Goal: Use online tool/utility

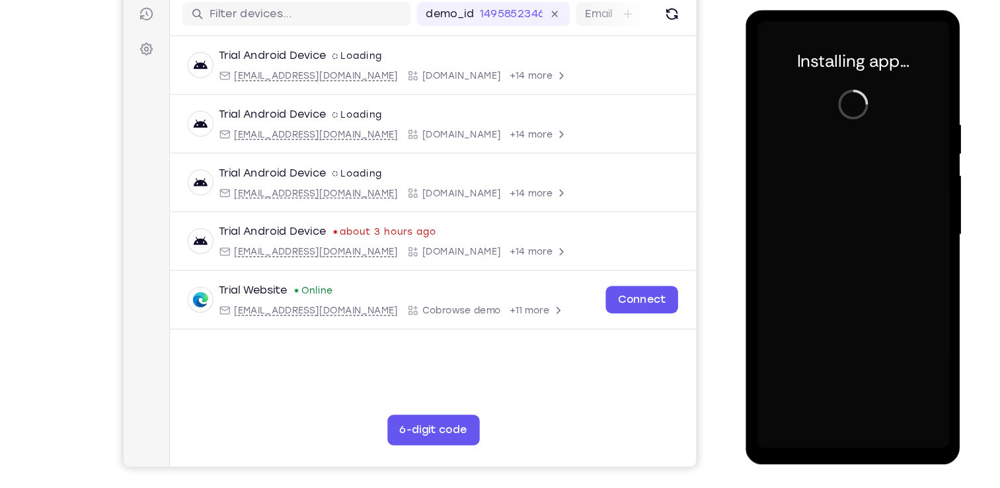
scroll to position [158, 0]
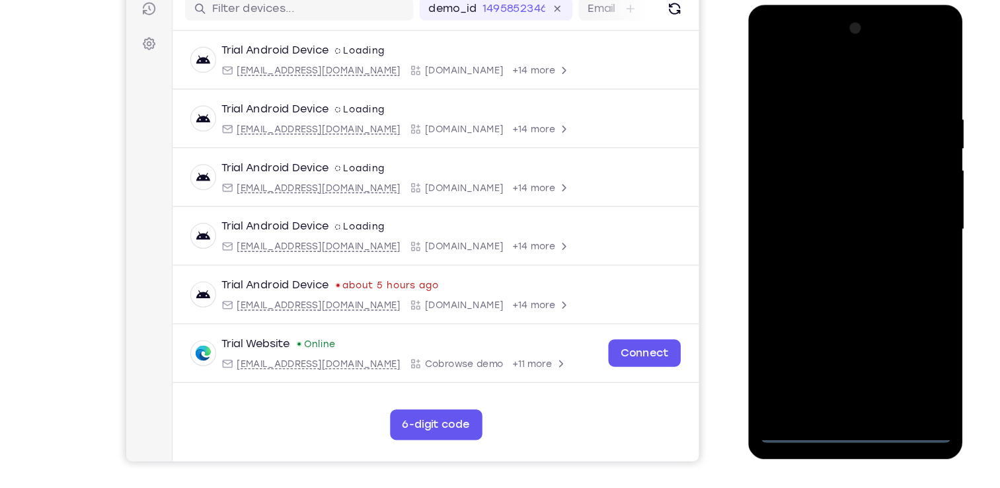
click at [855, 379] on div at bounding box center [841, 200] width 167 height 370
click at [905, 316] on div at bounding box center [841, 200] width 167 height 370
click at [773, 48] on div at bounding box center [841, 200] width 167 height 370
click at [888, 196] on div at bounding box center [841, 200] width 167 height 370
click at [827, 224] on div at bounding box center [841, 200] width 167 height 370
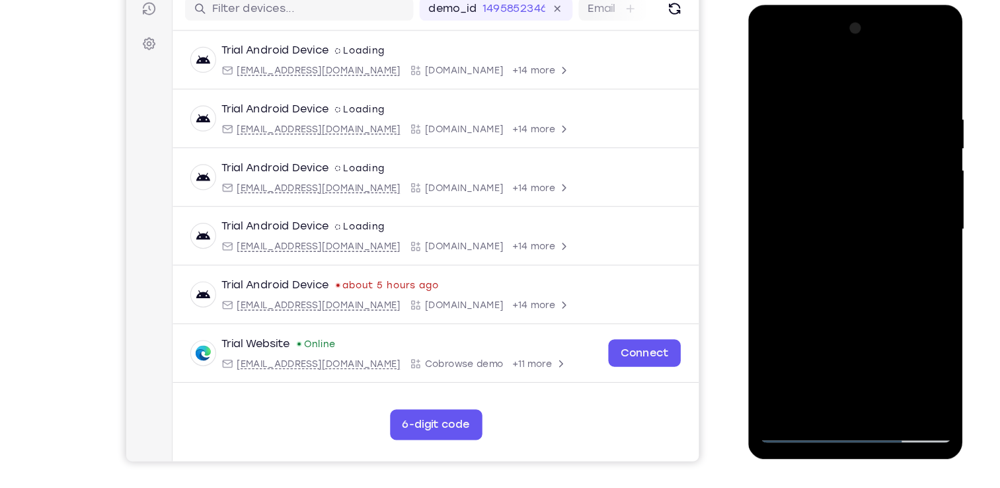
click at [856, 190] on div at bounding box center [841, 200] width 167 height 370
click at [850, 279] on div at bounding box center [841, 200] width 167 height 370
click at [900, 282] on div at bounding box center [841, 200] width 167 height 370
click at [862, 281] on div at bounding box center [841, 200] width 167 height 370
click at [792, 309] on div at bounding box center [841, 200] width 167 height 370
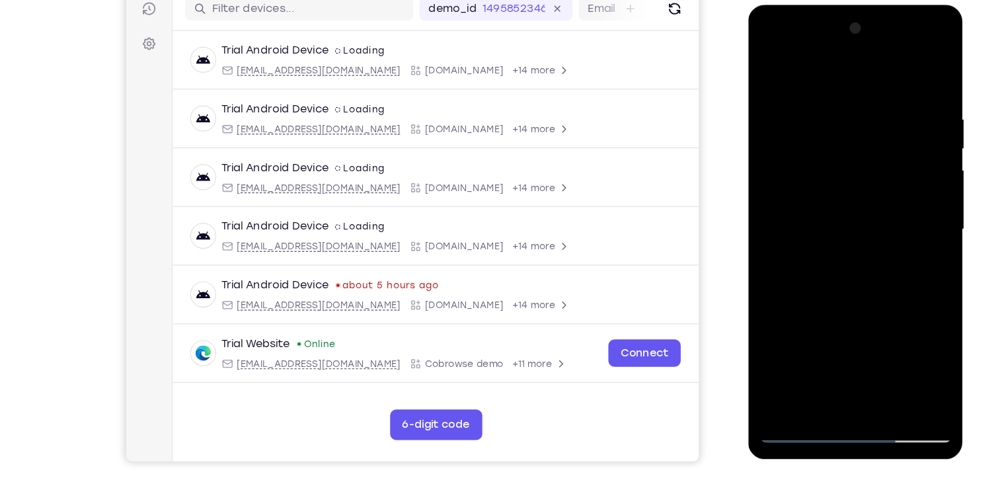
click at [798, 285] on div at bounding box center [841, 200] width 167 height 370
click at [823, 304] on div at bounding box center [841, 200] width 167 height 370
click at [765, 347] on div at bounding box center [841, 200] width 167 height 370
click at [815, 301] on div at bounding box center [841, 200] width 167 height 370
click at [766, 355] on div at bounding box center [841, 200] width 167 height 370
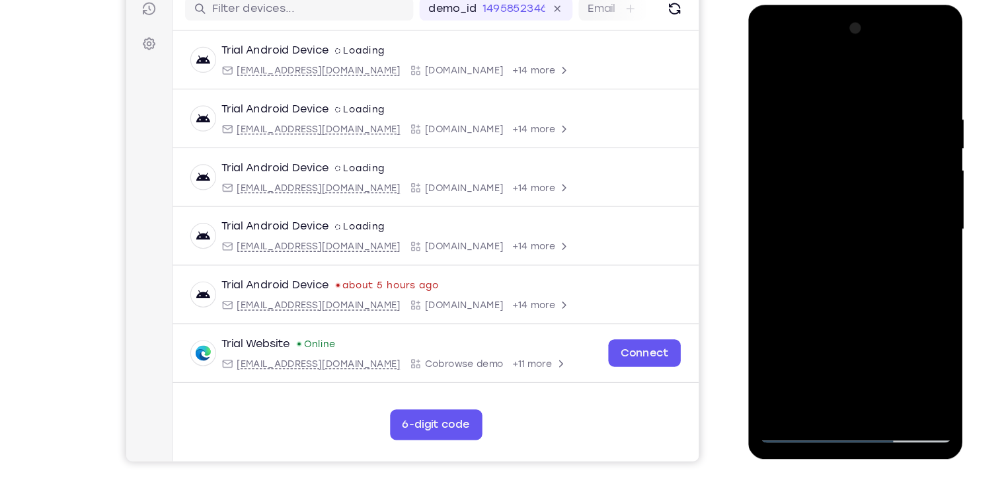
click at [777, 304] on div at bounding box center [841, 200] width 167 height 370
click at [858, 299] on div at bounding box center [841, 200] width 167 height 370
click at [890, 323] on div at bounding box center [841, 200] width 167 height 370
click at [803, 282] on div at bounding box center [841, 200] width 167 height 370
click at [808, 302] on div at bounding box center [841, 200] width 167 height 370
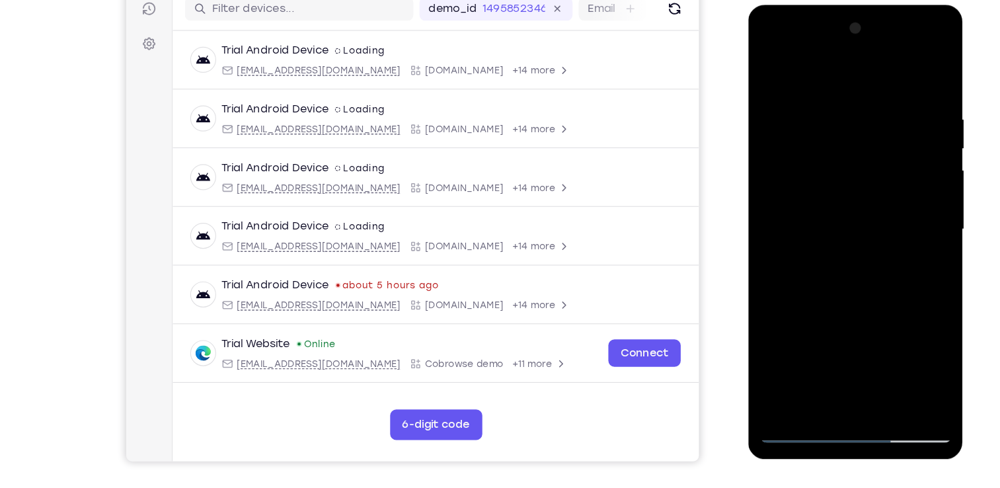
click at [765, 350] on div at bounding box center [841, 200] width 167 height 370
click at [819, 305] on div at bounding box center [841, 200] width 167 height 370
click at [767, 282] on div at bounding box center [841, 200] width 167 height 370
click at [883, 284] on div at bounding box center [841, 200] width 167 height 370
click at [784, 284] on div at bounding box center [841, 200] width 167 height 370
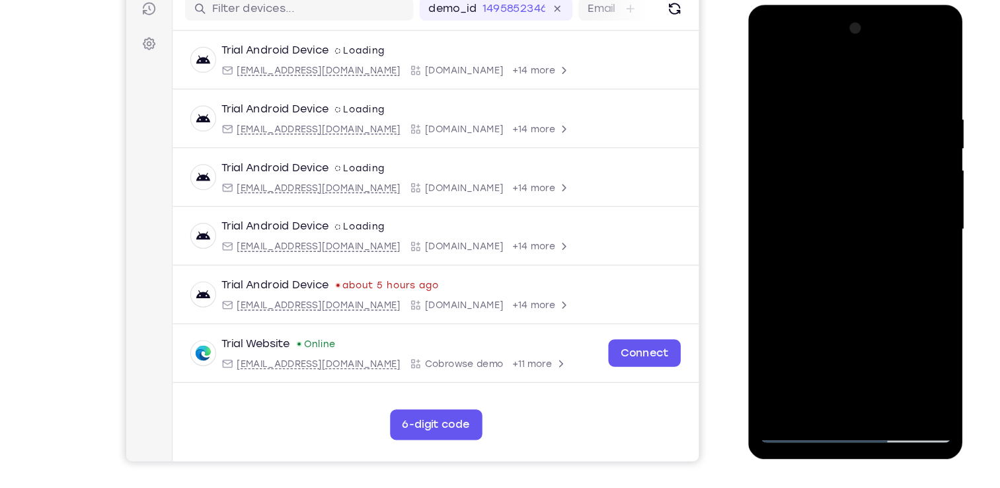
click at [852, 182] on div at bounding box center [841, 200] width 167 height 370
click at [765, 283] on div at bounding box center [841, 200] width 167 height 370
click at [904, 328] on div at bounding box center [841, 200] width 167 height 370
click at [766, 259] on div at bounding box center [841, 200] width 167 height 370
click at [788, 257] on div at bounding box center [841, 200] width 167 height 370
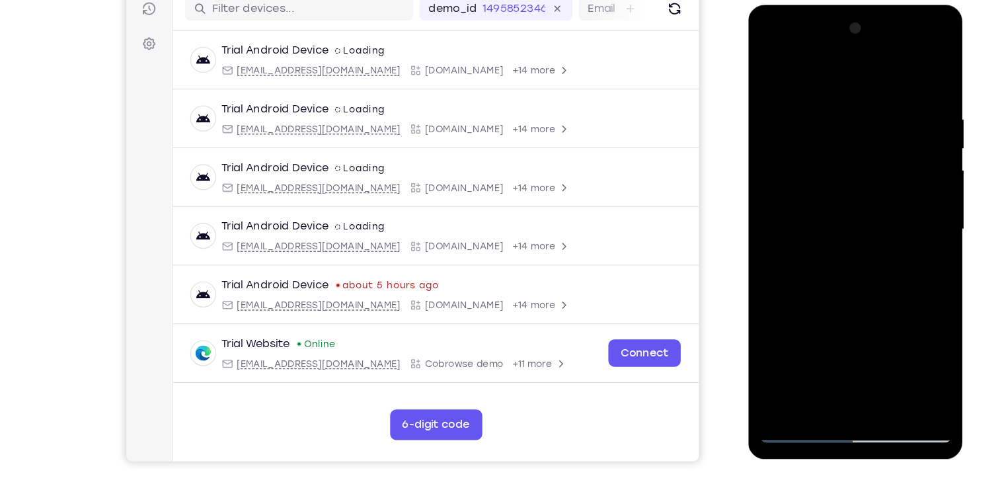
click at [808, 256] on div at bounding box center [841, 200] width 167 height 370
click at [769, 326] on div at bounding box center [841, 200] width 167 height 370
click at [845, 276] on div at bounding box center [841, 200] width 167 height 370
click at [903, 276] on div at bounding box center [841, 200] width 167 height 370
click at [868, 281] on div at bounding box center [841, 200] width 167 height 370
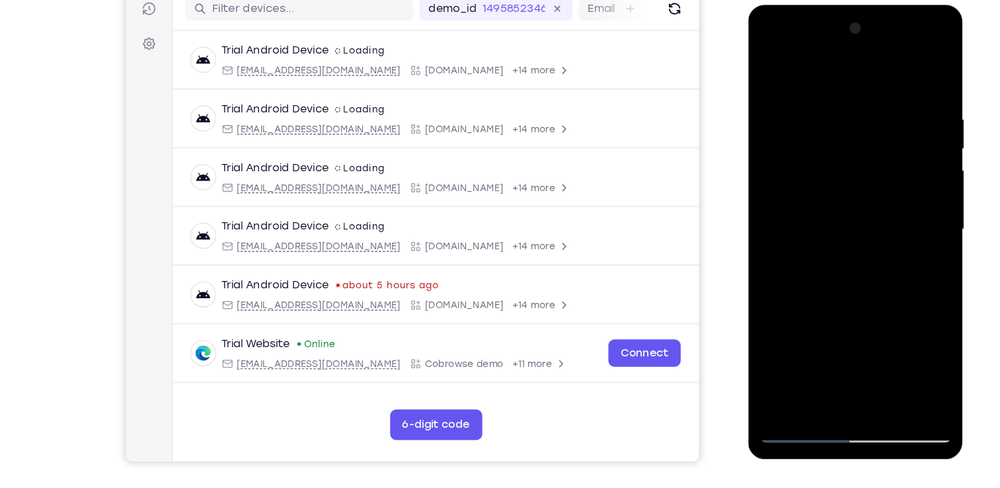
click at [788, 307] on div at bounding box center [841, 200] width 167 height 370
click at [798, 276] on div at bounding box center [841, 200] width 167 height 370
click at [827, 301] on div at bounding box center [841, 200] width 167 height 370
click at [763, 349] on div at bounding box center [841, 200] width 167 height 370
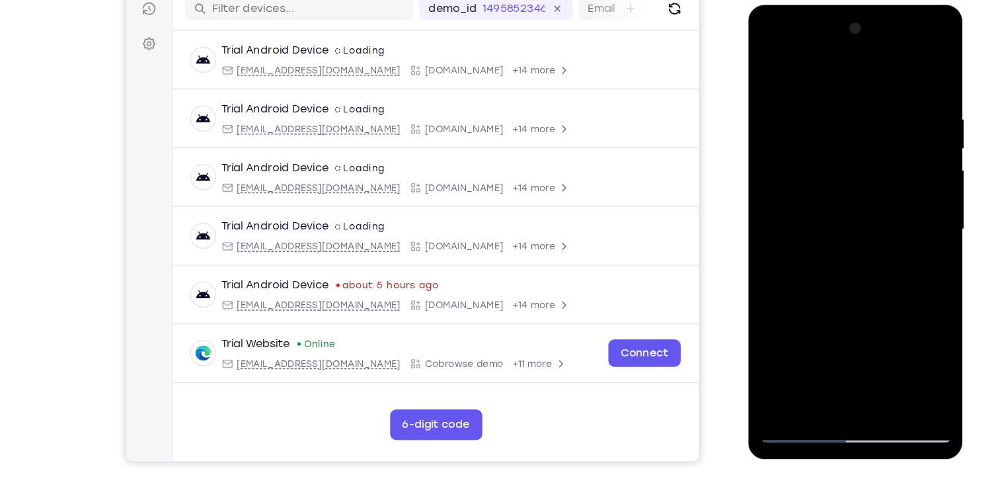
click at [814, 305] on div at bounding box center [841, 200] width 167 height 370
click at [765, 347] on div at bounding box center [841, 200] width 167 height 370
click at [770, 326] on div at bounding box center [841, 200] width 167 height 370
click at [771, 301] on div at bounding box center [841, 200] width 167 height 370
click at [858, 299] on div at bounding box center [841, 200] width 167 height 370
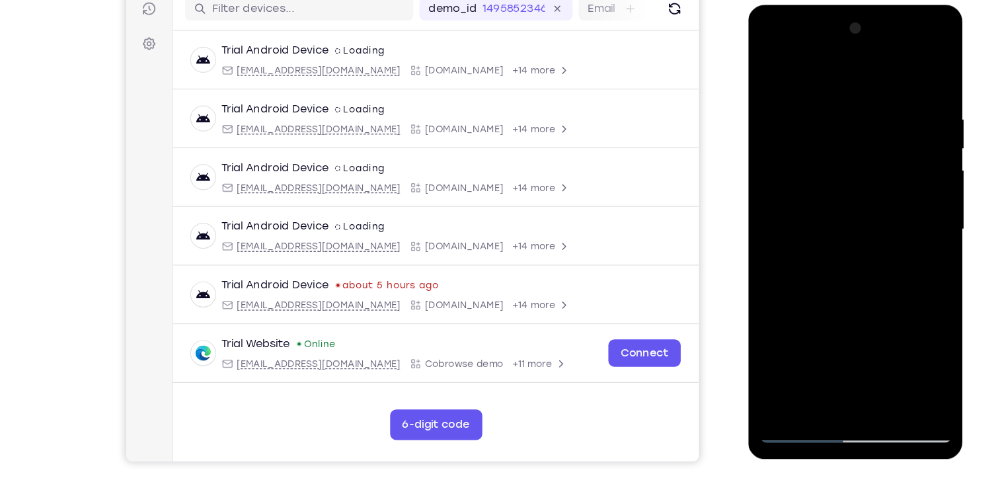
click at [890, 322] on div at bounding box center [841, 200] width 167 height 370
click at [796, 278] on div at bounding box center [841, 200] width 167 height 370
click at [809, 305] on div at bounding box center [841, 200] width 167 height 370
click at [883, 194] on div at bounding box center [841, 200] width 167 height 370
click at [841, 243] on div at bounding box center [841, 200] width 167 height 370
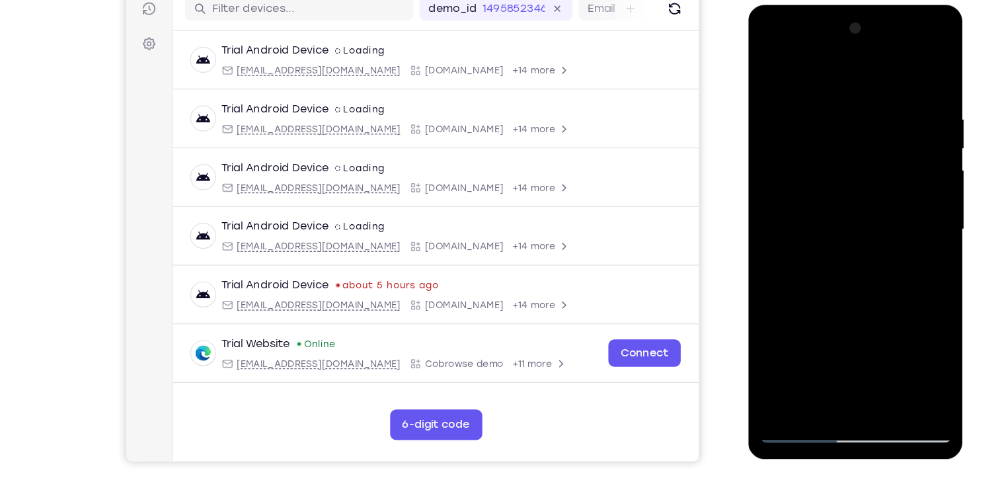
click at [843, 238] on div at bounding box center [841, 200] width 167 height 370
click at [841, 244] on div at bounding box center [841, 200] width 167 height 370
click at [898, 242] on div at bounding box center [841, 200] width 167 height 370
click at [909, 219] on div at bounding box center [841, 200] width 167 height 370
click at [914, 89] on div at bounding box center [841, 200] width 167 height 370
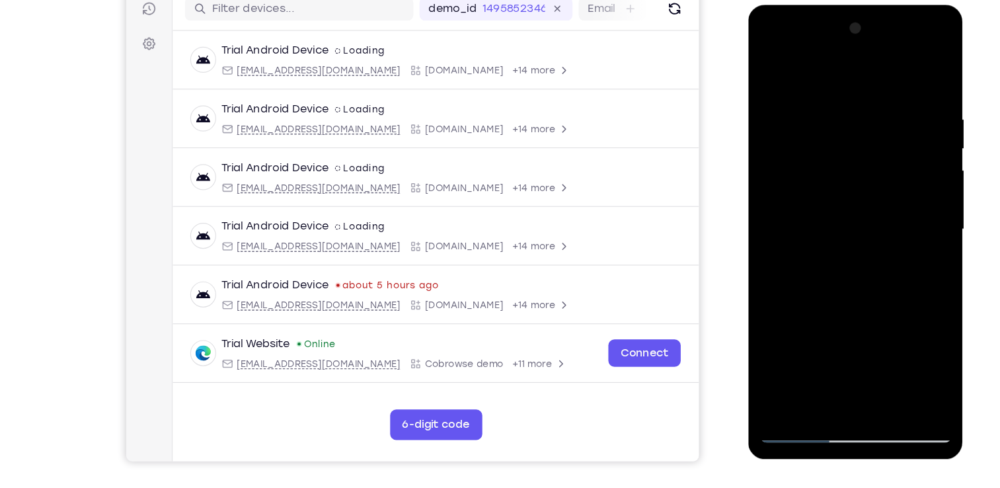
click at [855, 233] on div at bounding box center [841, 200] width 167 height 370
click at [822, 101] on div at bounding box center [841, 200] width 167 height 370
click at [880, 75] on div at bounding box center [841, 200] width 167 height 370
click at [897, 264] on div at bounding box center [841, 200] width 167 height 370
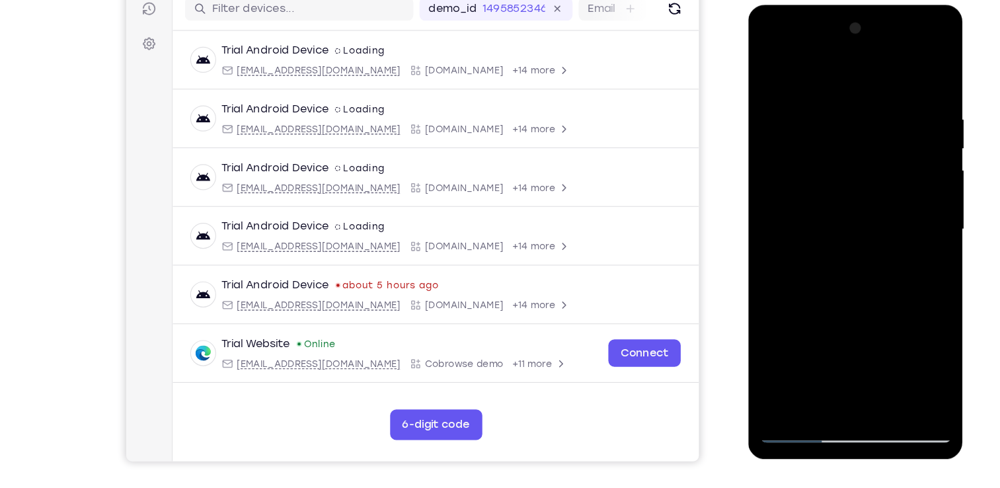
click at [907, 352] on div at bounding box center [841, 200] width 167 height 370
click at [900, 238] on div at bounding box center [841, 200] width 167 height 370
click at [900, 237] on div at bounding box center [841, 200] width 167 height 370
click at [913, 217] on div at bounding box center [841, 200] width 167 height 370
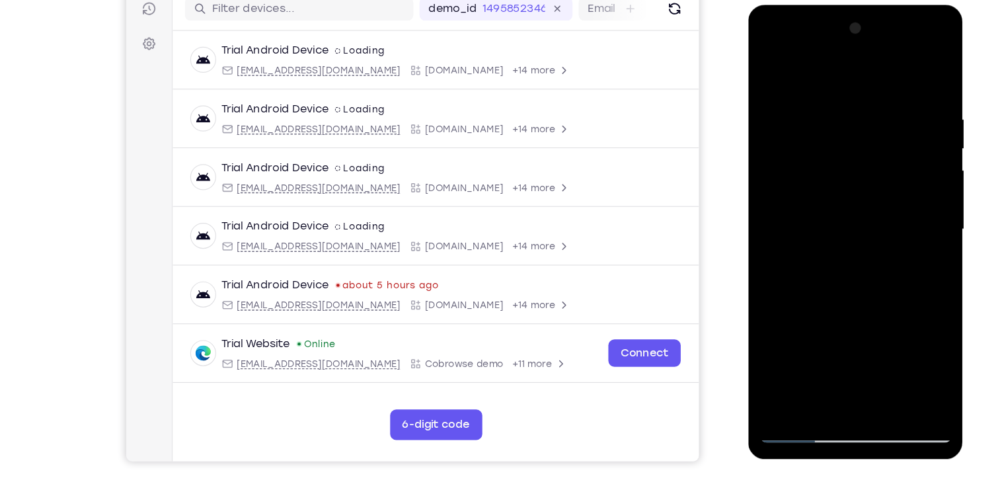
click at [904, 224] on div at bounding box center [841, 200] width 167 height 370
click at [914, 219] on div at bounding box center [841, 200] width 167 height 370
click at [921, 197] on div at bounding box center [841, 200] width 167 height 370
click at [903, 208] on div at bounding box center [841, 200] width 167 height 370
click at [904, 181] on div at bounding box center [841, 200] width 167 height 370
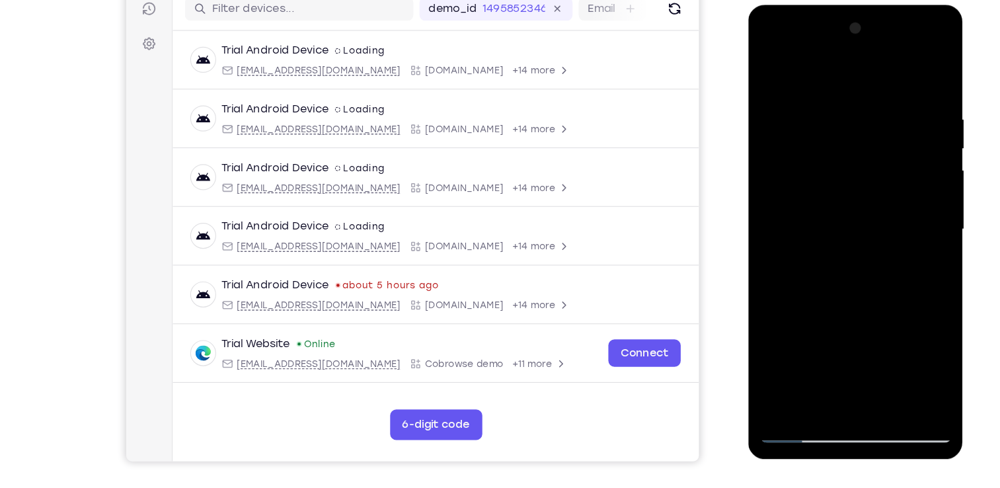
click at [903, 182] on div at bounding box center [841, 200] width 167 height 370
click at [906, 159] on div at bounding box center [841, 200] width 167 height 370
click at [909, 69] on div at bounding box center [841, 200] width 167 height 370
click at [916, 62] on div at bounding box center [841, 200] width 167 height 370
click at [768, 67] on div at bounding box center [841, 200] width 167 height 370
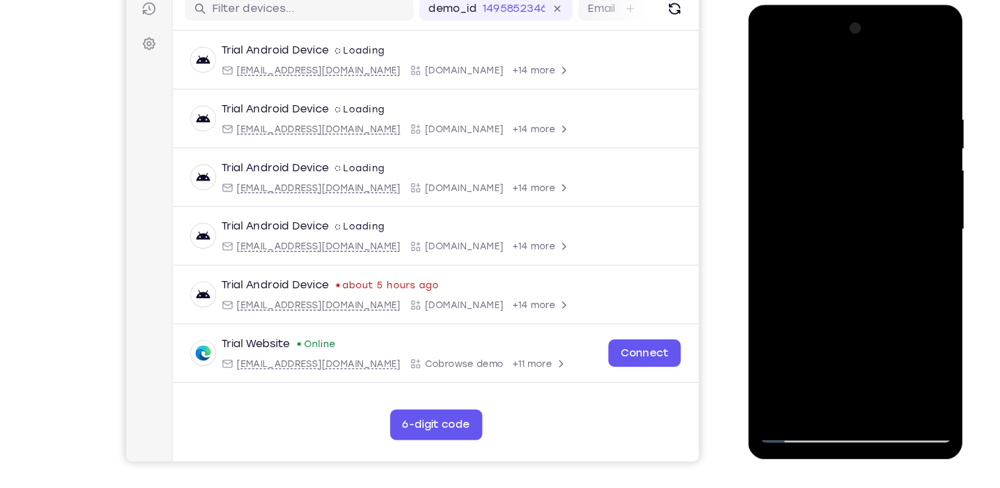
click at [875, 352] on div at bounding box center [841, 200] width 167 height 370
click at [868, 262] on div at bounding box center [841, 200] width 167 height 370
click at [817, 156] on div at bounding box center [841, 200] width 167 height 370
click at [822, 352] on div at bounding box center [841, 200] width 167 height 370
click at [767, 349] on div at bounding box center [841, 200] width 167 height 370
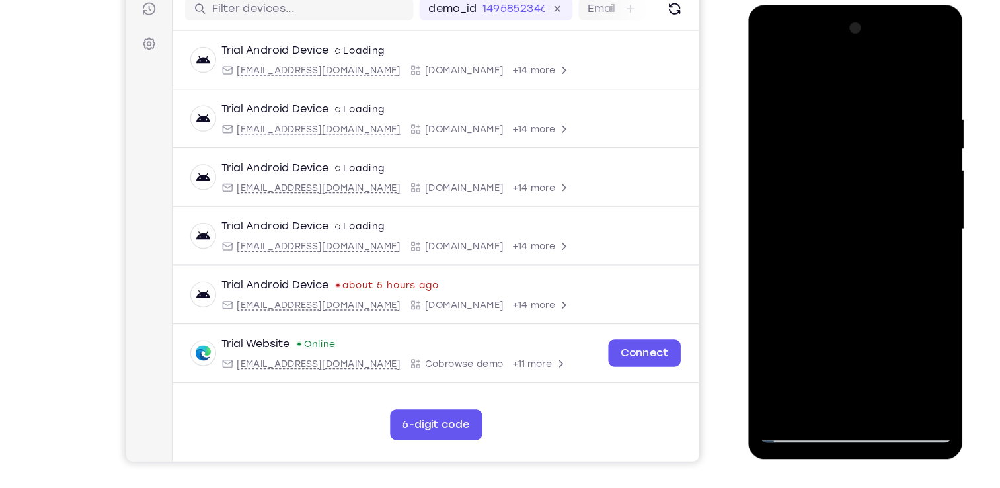
click at [804, 280] on div at bounding box center [841, 200] width 167 height 370
click at [764, 361] on div at bounding box center [841, 200] width 167 height 370
click at [890, 278] on div at bounding box center [841, 200] width 167 height 370
click at [917, 332] on div at bounding box center [841, 200] width 167 height 370
click at [898, 284] on div at bounding box center [841, 200] width 167 height 370
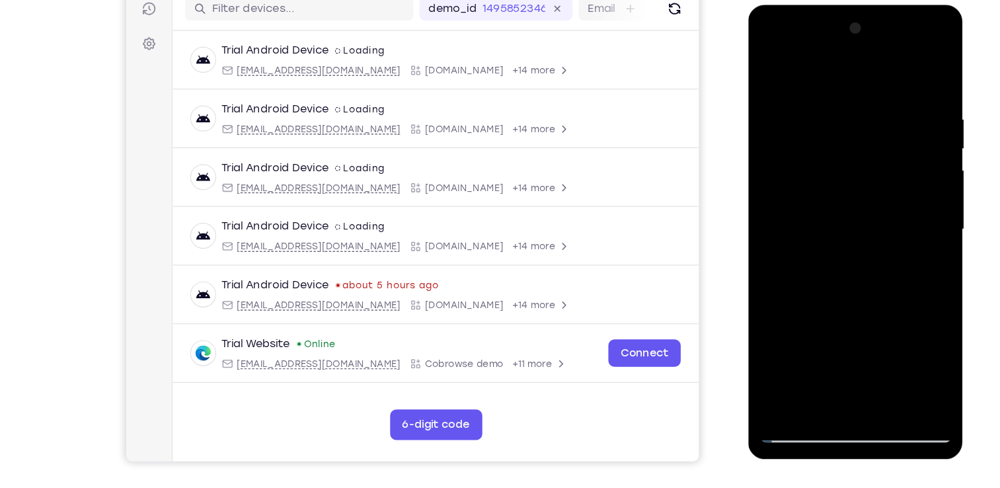
click at [898, 284] on div at bounding box center [841, 200] width 167 height 370
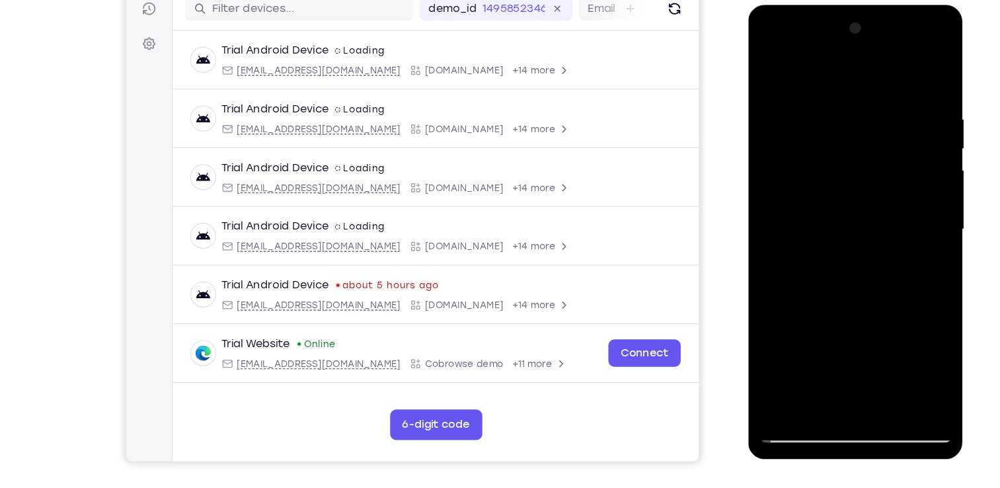
click at [898, 284] on div at bounding box center [841, 200] width 167 height 370
click at [905, 227] on div at bounding box center [841, 200] width 167 height 370
click at [777, 301] on div at bounding box center [841, 200] width 167 height 370
click at [876, 326] on div at bounding box center [841, 200] width 167 height 370
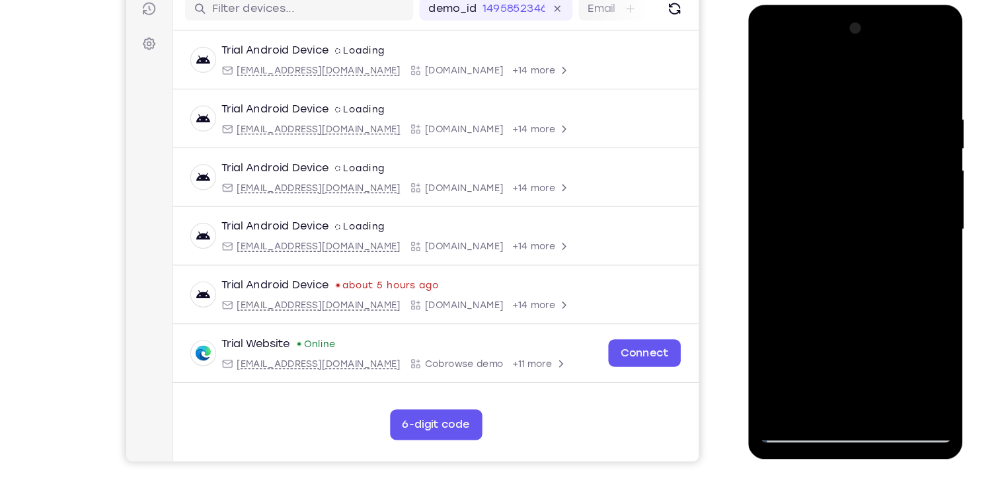
click at [780, 303] on div at bounding box center [841, 200] width 167 height 370
click at [830, 336] on div at bounding box center [841, 200] width 167 height 370
click at [913, 319] on div at bounding box center [841, 200] width 167 height 370
click at [823, 354] on div at bounding box center [841, 200] width 167 height 370
